Goal: Information Seeking & Learning: Learn about a topic

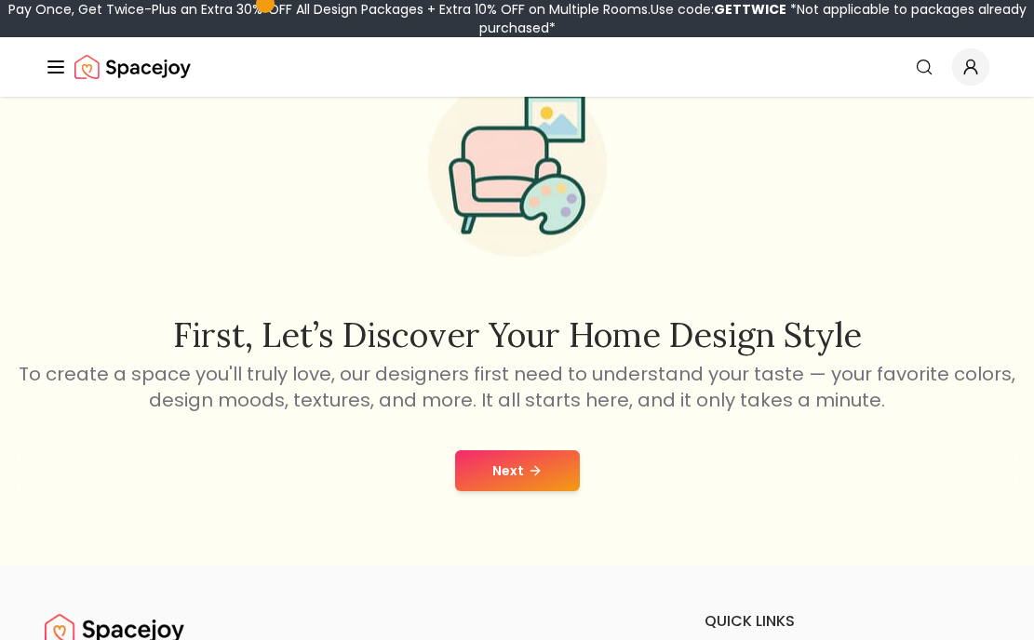
click at [459, 491] on button "Next" at bounding box center [517, 470] width 125 height 41
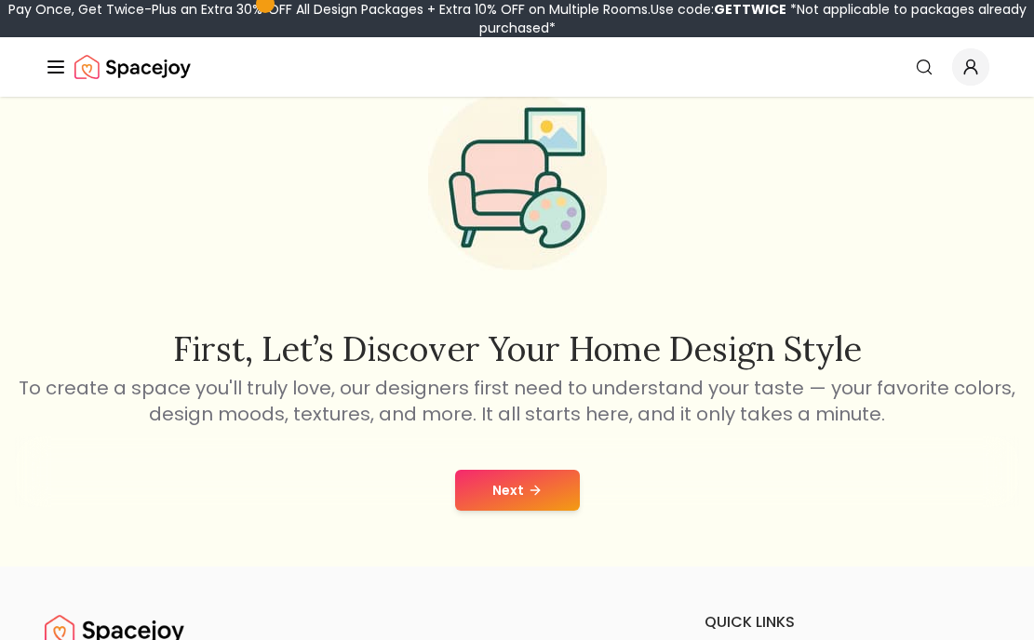
scroll to position [108, 0]
